Goal: Information Seeking & Learning: Learn about a topic

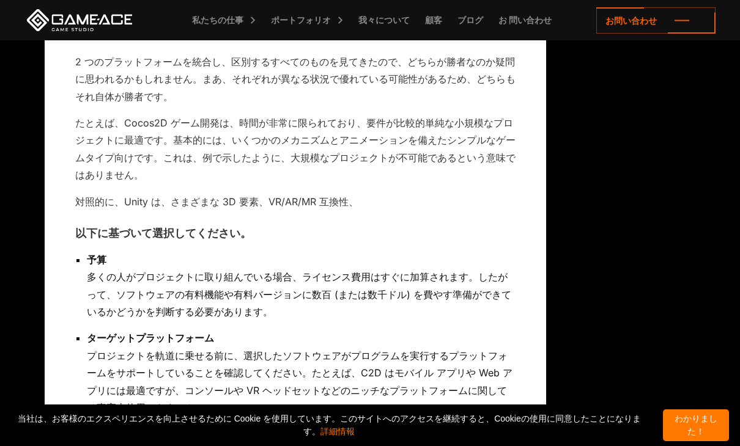
scroll to position [3301, 0]
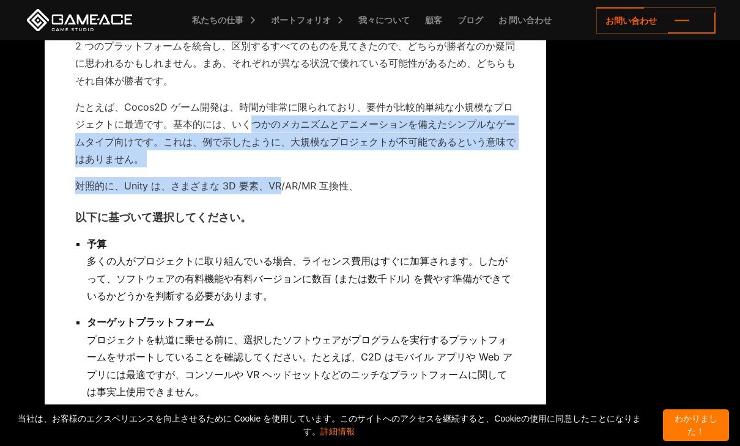
drag, startPoint x: 250, startPoint y: 98, endPoint x: 288, endPoint y: 164, distance: 76.5
drag, startPoint x: 288, startPoint y: 164, endPoint x: 242, endPoint y: 140, distance: 52.2
click at [242, 140] on p "たとえば、Cocos2D ゲーム開発は、時間が非常に限られており、要件が比較的単純な小規模なプロジェクトに最適です。基本的には、いくつかのメカニズムとアニメー…" at bounding box center [295, 133] width 440 height 70
click at [276, 116] on p "たとえば、Cocos2D ゲーム開発は、時間が非常に限られており、要件が比較的単純な小規模なプロジェクトに最適です。基本的には、いくつかのメカニズムとアニメー…" at bounding box center [295, 133] width 440 height 70
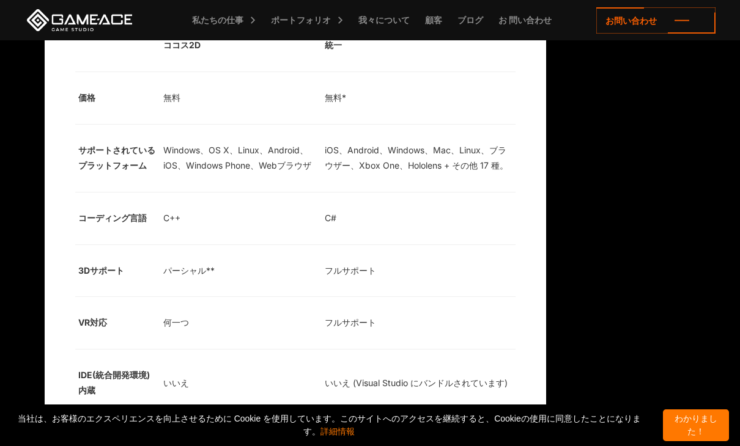
scroll to position [2829, 0]
drag, startPoint x: 207, startPoint y: 130, endPoint x: 231, endPoint y: 135, distance: 24.3
click at [231, 135] on td "Windows、OS X、Linux、Android、iOS、Windows Phone、Webブラウザ" at bounding box center [240, 158] width 161 height 68
drag, startPoint x: 231, startPoint y: 135, endPoint x: 242, endPoint y: 131, distance: 12.0
click at [242, 131] on td "Windows、OS X、Linux、Android、iOS、Windows Phone、Webブラウザ" at bounding box center [240, 158] width 161 height 68
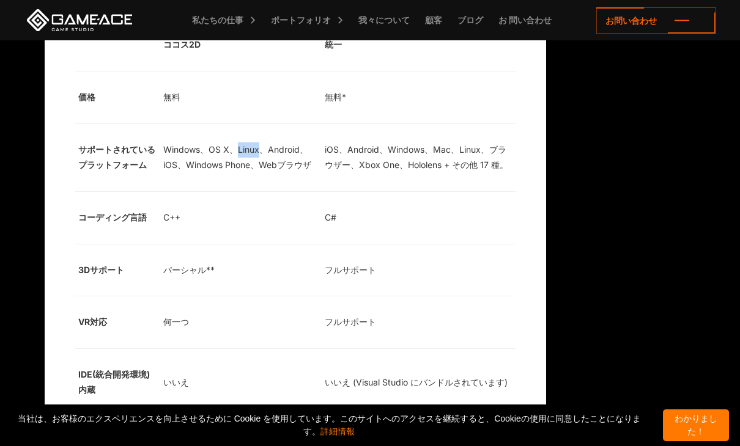
click at [242, 131] on td "Windows、OS X、Linux、Android、iOS、Windows Phone、Webブラウザ" at bounding box center [240, 158] width 161 height 68
drag, startPoint x: 242, startPoint y: 131, endPoint x: 281, endPoint y: 131, distance: 39.1
click at [281, 131] on td "Windows、OS X、Linux、Android、iOS、Windows Phone、Webブラウザ" at bounding box center [240, 158] width 161 height 68
drag, startPoint x: 281, startPoint y: 131, endPoint x: 269, endPoint y: 137, distance: 13.4
click at [269, 137] on td "Windows、OS X、Linux、Android、iOS、Windows Phone、Webブラウザ" at bounding box center [240, 158] width 161 height 68
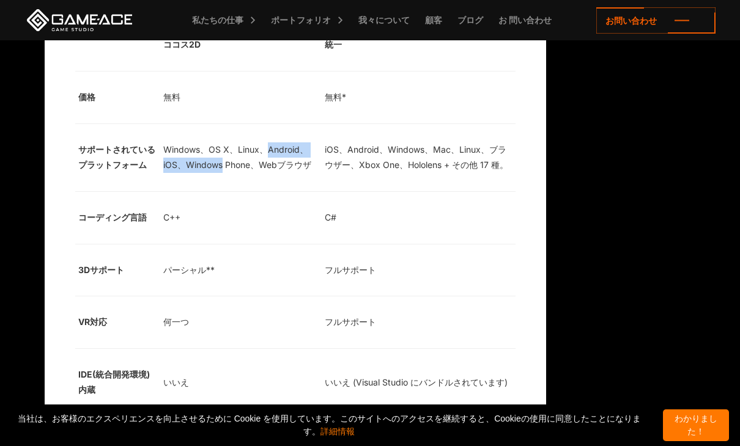
drag, startPoint x: 269, startPoint y: 137, endPoint x: 189, endPoint y: 143, distance: 80.4
click at [189, 143] on td "Windows、OS X、Linux、Android、iOS、Windows Phone、Webブラウザ" at bounding box center [240, 158] width 161 height 68
click at [177, 146] on td "Windows、OS X、Linux、Android、iOS、Windows Phone、Webブラウザ" at bounding box center [240, 158] width 161 height 68
click at [174, 146] on td "Windows、OS X、Linux、Android、iOS、Windows Phone、Webブラウザ" at bounding box center [240, 158] width 161 height 68
click at [173, 147] on td "Windows、OS X、Linux、Android、iOS、Windows Phone、Webブラウザ" at bounding box center [240, 158] width 161 height 68
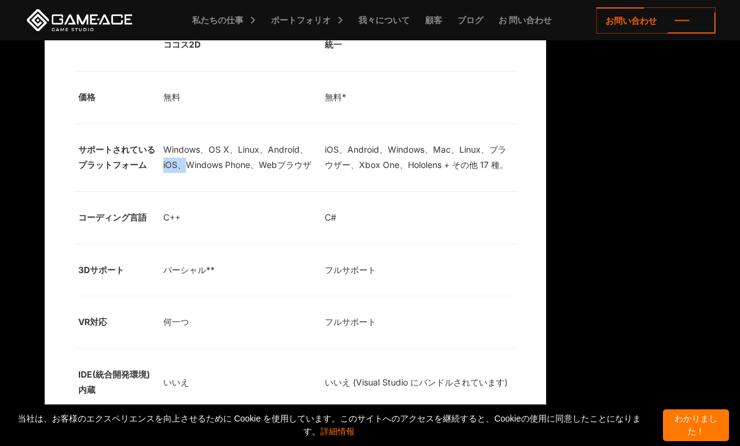
click at [173, 147] on td "Windows、OS X、Linux、Android、iOS、Windows Phone、Webブラウザ" at bounding box center [240, 158] width 161 height 68
click at [203, 149] on td "Windows、OS X、Linux、Android、iOS、Windows Phone、Webブラウザ" at bounding box center [240, 158] width 161 height 68
drag, startPoint x: 203, startPoint y: 149, endPoint x: 229, endPoint y: 150, distance: 25.8
click at [229, 150] on td "Windows、OS X、Linux、Android、iOS、Windows Phone、Webブラウザ" at bounding box center [240, 158] width 161 height 68
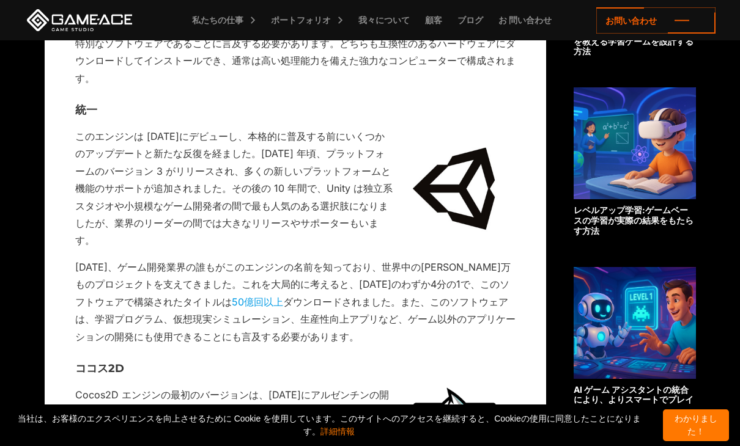
scroll to position [578, 0]
